Goal: Check status: Check status

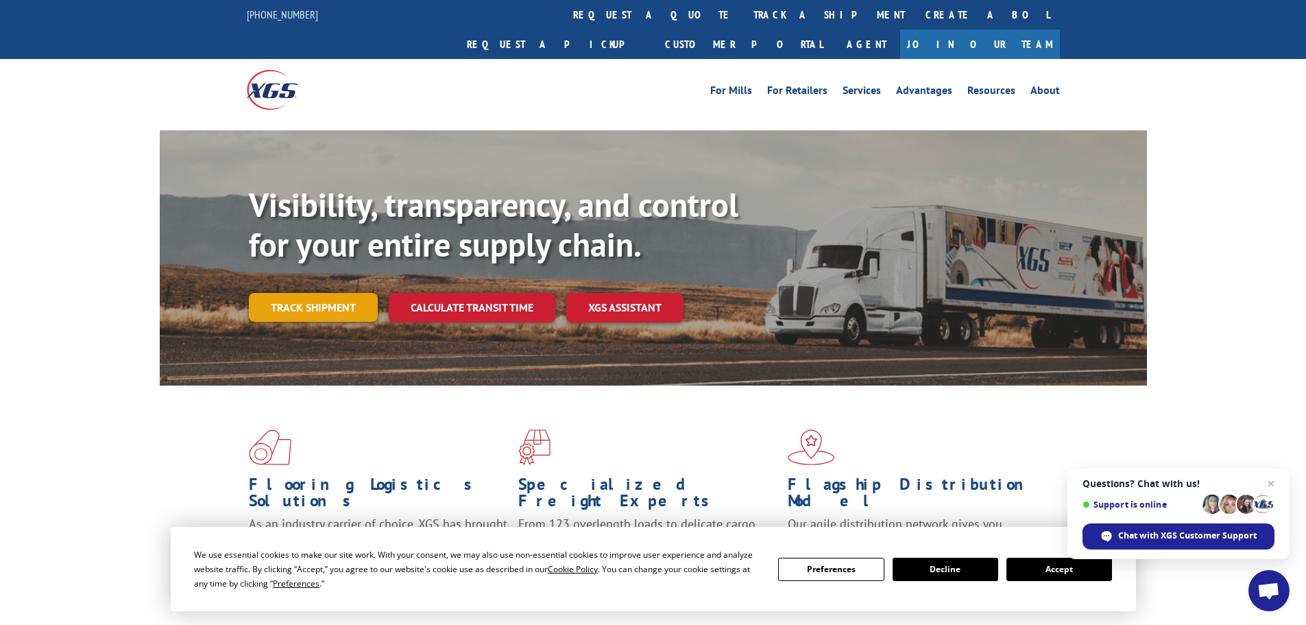
click at [317, 293] on link "Track shipment" at bounding box center [313, 307] width 129 height 29
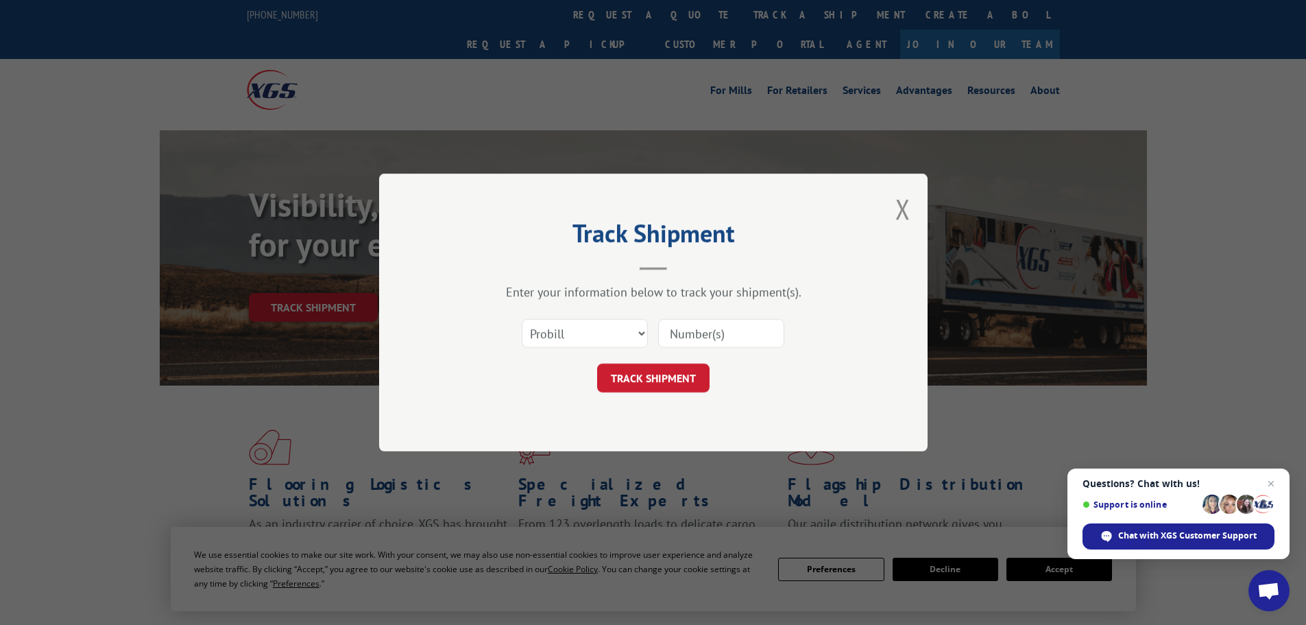
click at [748, 338] on input at bounding box center [721, 333] width 126 height 29
paste input "28049554"
type input "28049554"
click at [672, 380] on button "TRACK SHIPMENT" at bounding box center [653, 377] width 112 height 29
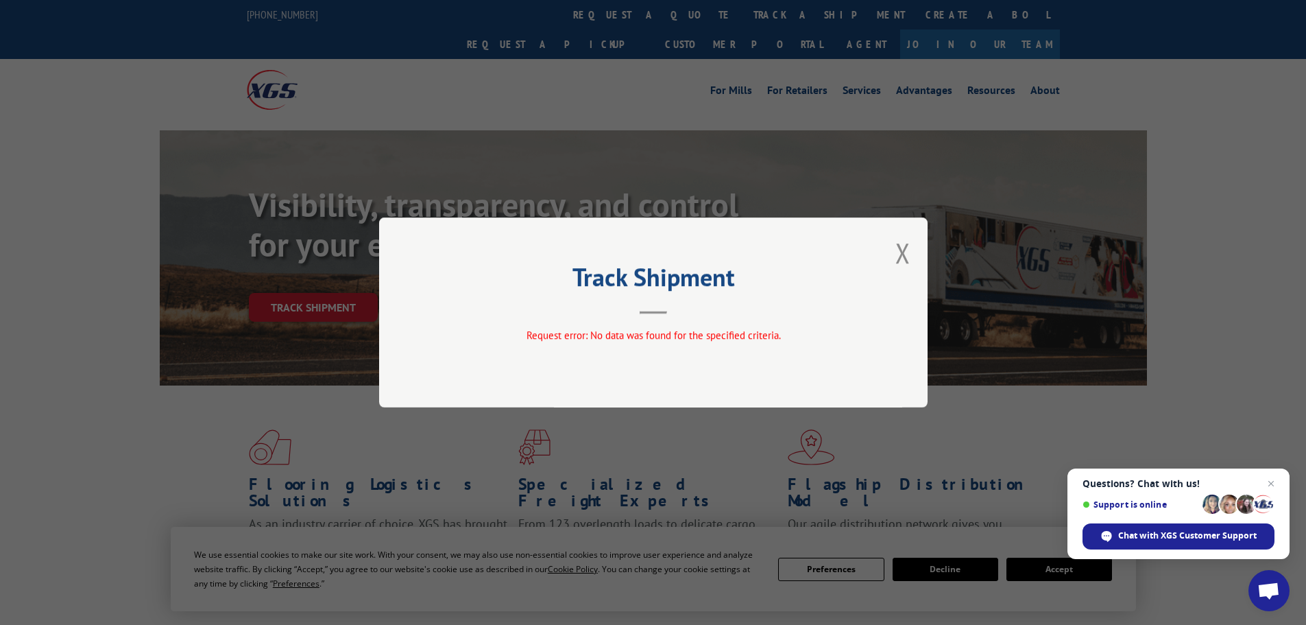
click at [913, 257] on div "Track Shipment Request error: No data was found for the specified criteria." at bounding box center [653, 312] width 549 height 190
click at [909, 255] on button "Close modal" at bounding box center [903, 253] width 15 height 36
